Goal: Navigation & Orientation: Find specific page/section

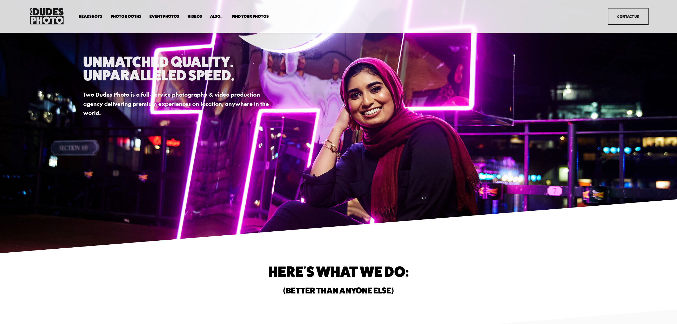
click at [256, 12] on div "Headshots Expo Headshots In Your Office Executive / VIP Portraits" at bounding box center [311, 16] width 566 height 19
click at [257, 16] on span "Find Your Photos" at bounding box center [250, 16] width 37 height 4
click at [0, 0] on link "Headshots" at bounding box center [0, 0] width 0 height 0
click at [0, 0] on span "Tuxedo B+W Booth" at bounding box center [0, 0] width 0 height 0
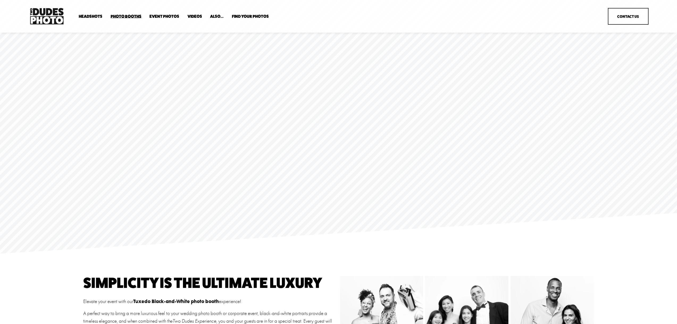
click at [0, 0] on span "Overhead Booth" at bounding box center [0, 0] width 0 height 0
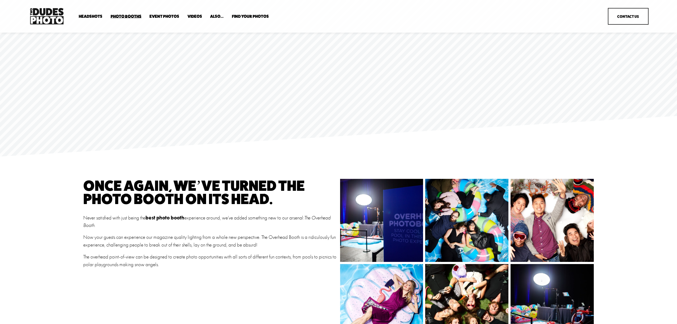
click at [0, 0] on span "Expo Headshots" at bounding box center [0, 0] width 0 height 0
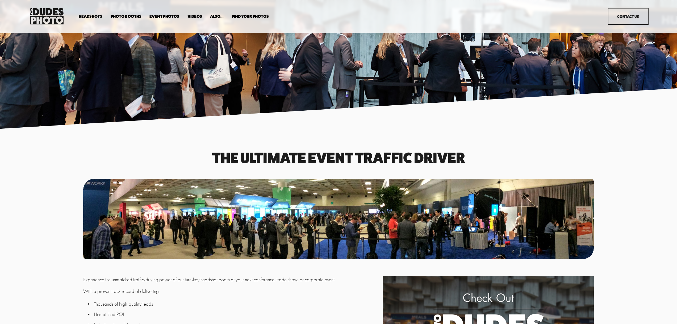
click at [0, 0] on span "In Your Office" at bounding box center [0, 0] width 0 height 0
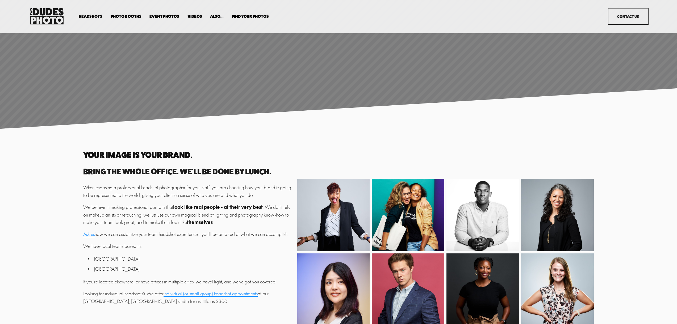
click at [0, 0] on span "Executive / VIP Portraits" at bounding box center [0, 0] width 0 height 0
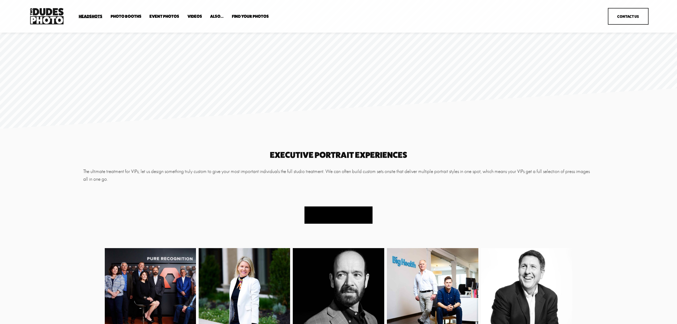
click at [348, 220] on button "Book Your Headshots" at bounding box center [338, 215] width 68 height 17
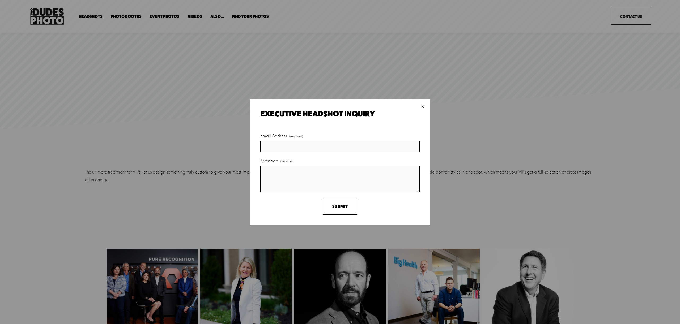
click at [423, 107] on div "×" at bounding box center [423, 107] width 6 height 6
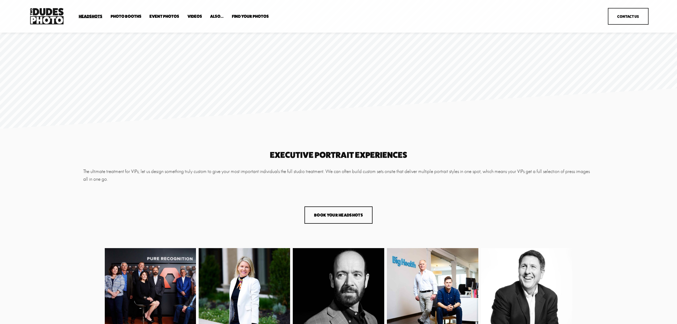
click at [0, 0] on span "Drop-In Headshot Sessions" at bounding box center [0, 0] width 0 height 0
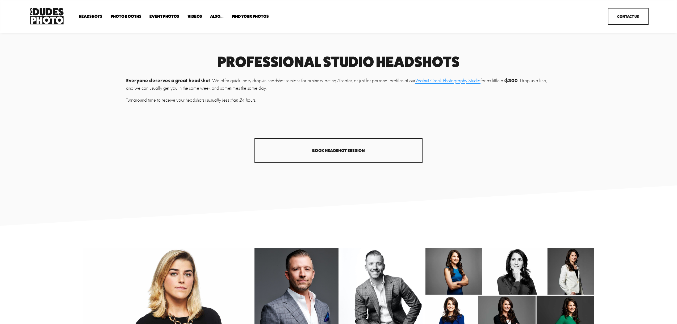
click at [123, 16] on span "Photo Booths" at bounding box center [126, 16] width 31 height 4
click at [172, 16] on link "Event Photos" at bounding box center [164, 16] width 30 height 5
